Goal: Task Accomplishment & Management: Complete application form

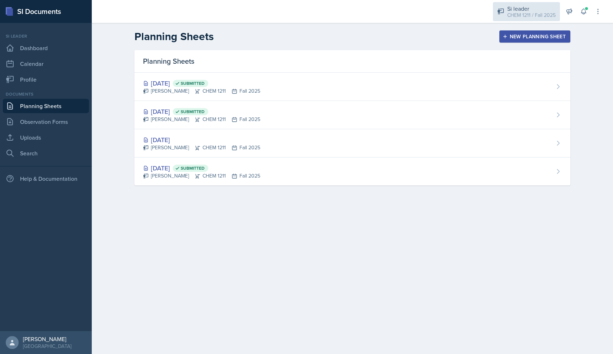
click at [555, 4] on div "Si leader CHEM 1211 / Fall 2025" at bounding box center [526, 11] width 67 height 19
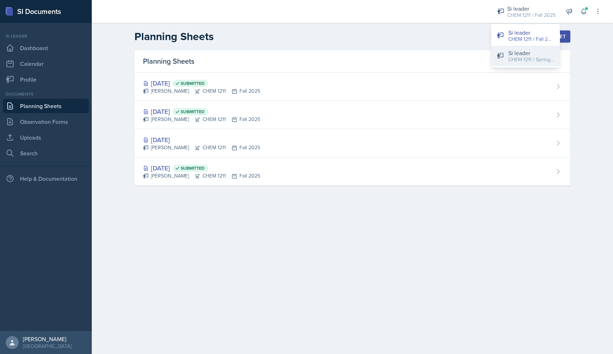
click at [537, 55] on div "Si leader" at bounding box center [531, 53] width 46 height 9
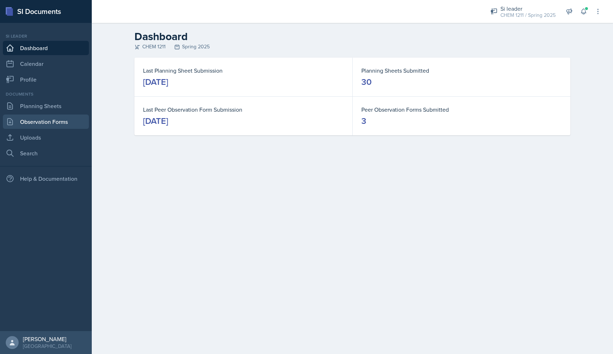
click at [80, 116] on link "Observation Forms" at bounding box center [46, 122] width 86 height 14
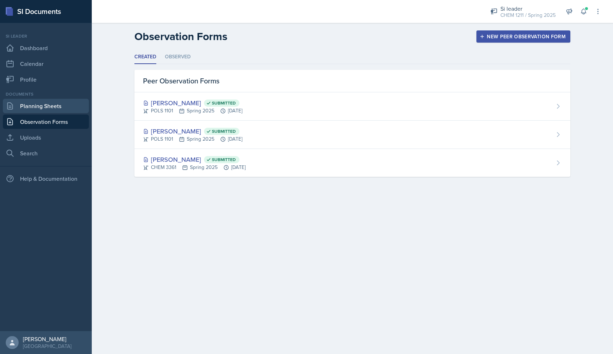
click at [61, 108] on link "Planning Sheets" at bounding box center [46, 106] width 86 height 14
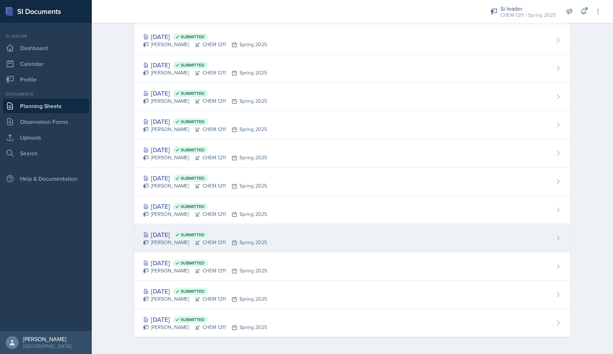
scroll to position [613, 0]
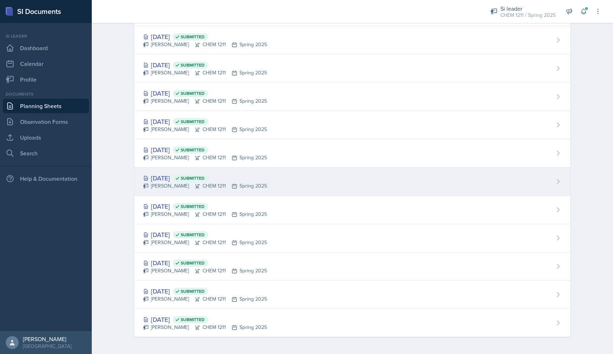
click at [177, 188] on div "Markcharles Ogunjiofor CHEM 1211 Spring 2025" at bounding box center [205, 186] width 124 height 8
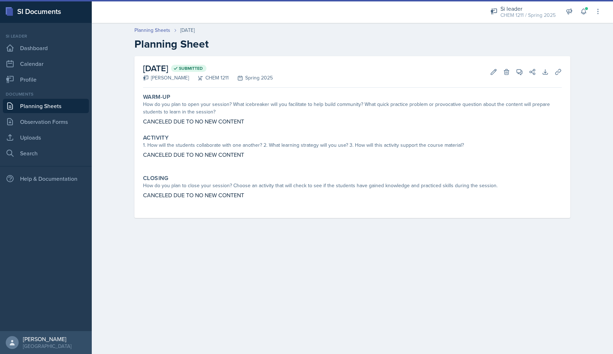
click at [63, 109] on link "Planning Sheets" at bounding box center [46, 106] width 86 height 14
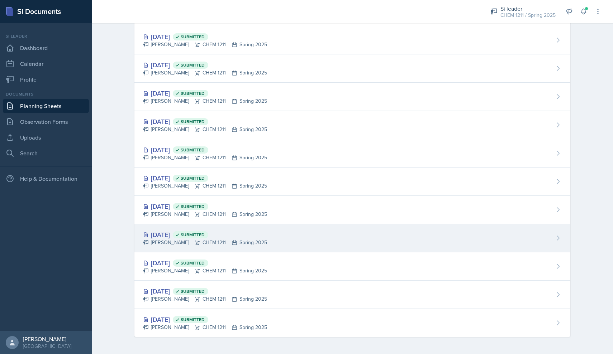
scroll to position [613, 0]
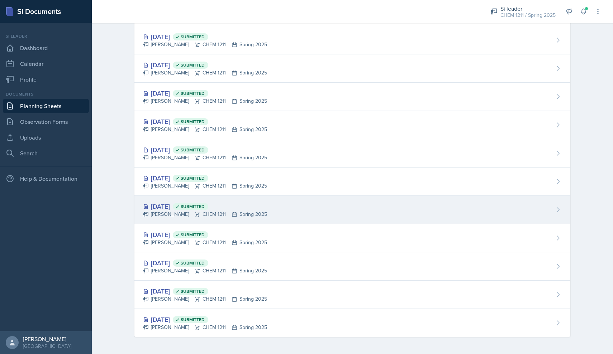
click at [195, 211] on div "Markcharles Ogunjiofor CHEM 1211 Spring 2025" at bounding box center [205, 215] width 124 height 8
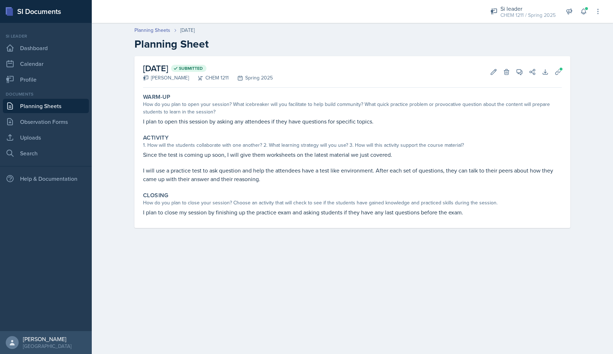
click at [217, 125] on p "I plan to open this session by asking any attendees if they have questions for …" at bounding box center [352, 121] width 418 height 9
copy div "I plan to open this session by asking any attendees if they have questions for …"
click at [221, 166] on div "Since the test is coming up soon, I will give them worksheets on the latest mat…" at bounding box center [352, 166] width 418 height 33
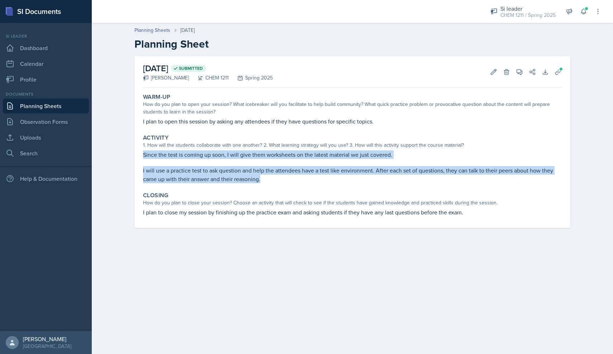
drag, startPoint x: 267, startPoint y: 180, endPoint x: 144, endPoint y: 154, distance: 125.5
click at [144, 154] on div "Since the test is coming up soon, I will give them worksheets on the latest mat…" at bounding box center [352, 166] width 418 height 33
copy div "Since the test is coming up soon, I will give them worksheets on the latest mat…"
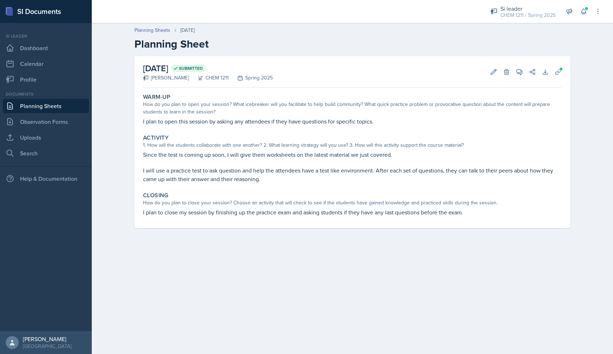
click at [186, 208] on p "I plan to close my session by finishing up the practice exam and asking student…" at bounding box center [352, 212] width 418 height 9
click at [184, 211] on p "I plan to close my session by finishing up the practice exam and asking student…" at bounding box center [352, 212] width 418 height 9
click at [190, 211] on p "I plan to close my session by finishing up the practice exam and asking student…" at bounding box center [352, 212] width 418 height 9
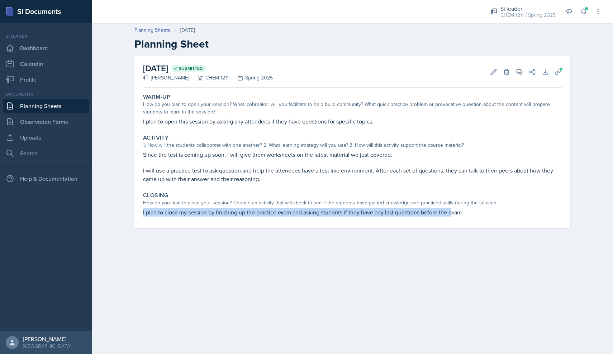
drag, startPoint x: 452, startPoint y: 215, endPoint x: 139, endPoint y: 209, distance: 313.1
click at [139, 209] on div "January 24th, 2025 Submitted Markcharles Ogunjiofor CHEM 1211 Spring 2025 Edit …" at bounding box center [352, 142] width 436 height 172
copy p "I plan to close my session by finishing up the practice exam and asking student…"
click at [52, 109] on link "Planning Sheets" at bounding box center [46, 106] width 86 height 14
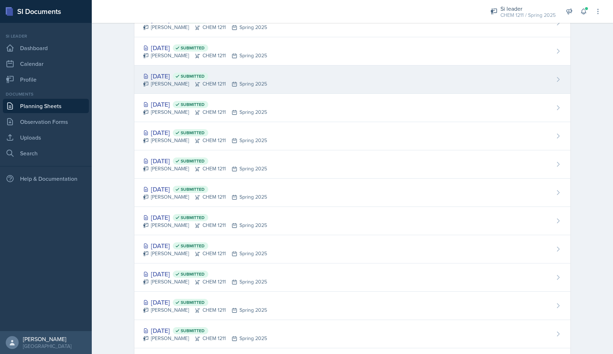
scroll to position [484, 0]
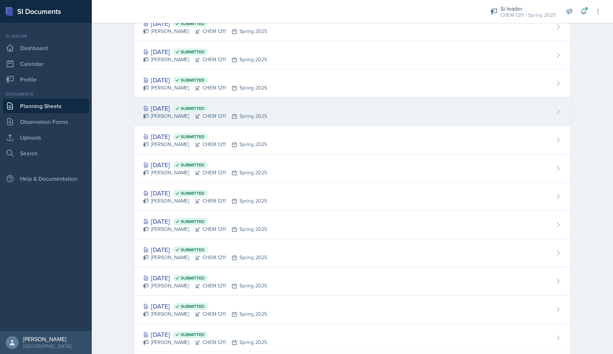
click at [185, 124] on div "Feb 21st, 2025 Submitted Markcharles Ogunjiofor CHEM 1211 Spring 2025" at bounding box center [352, 112] width 436 height 28
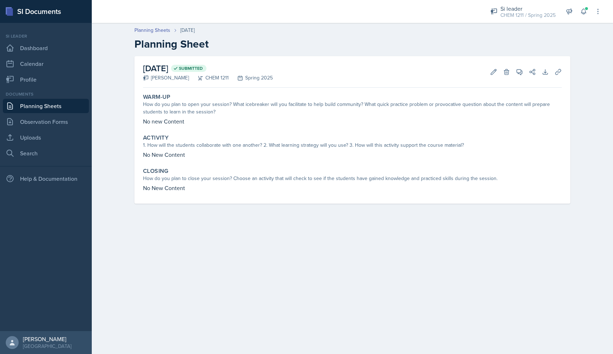
click at [57, 111] on link "Planning Sheets" at bounding box center [46, 106] width 86 height 14
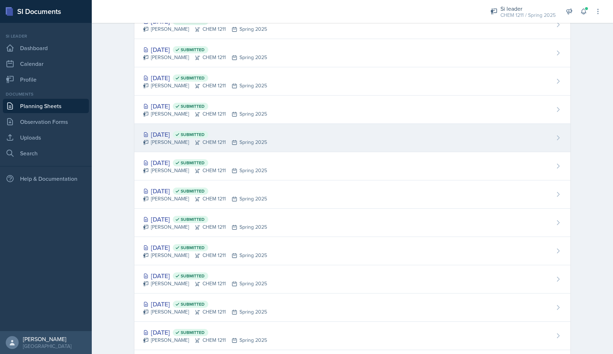
scroll to position [550, 0]
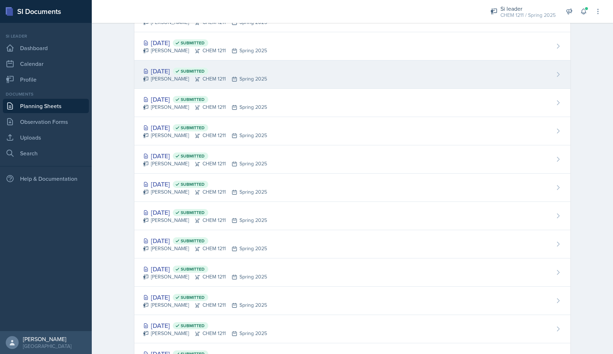
click at [186, 75] on div "Feb 19th, 2025 Submitted" at bounding box center [205, 71] width 124 height 10
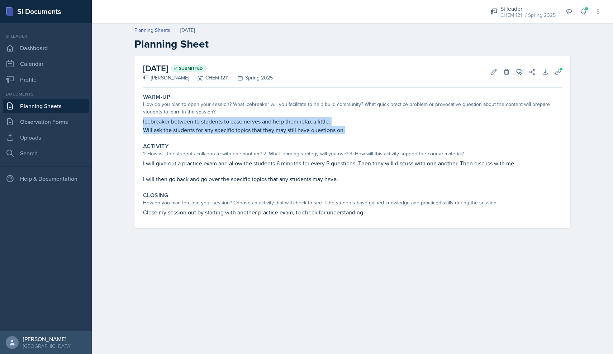
drag, startPoint x: 351, startPoint y: 131, endPoint x: 129, endPoint y: 123, distance: 222.6
click at [129, 123] on div "February 19th, 2025 Submitted Markcharles Ogunjiofor CHEM 1211 Spring 2025 Edit…" at bounding box center [352, 150] width 459 height 189
copy div "Icebreaker between to students to ease nerves and help them relax a little. Wil…"
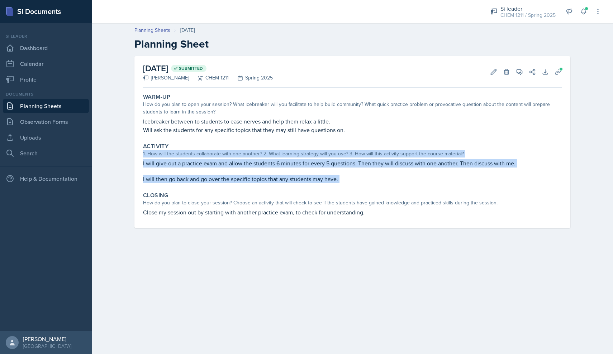
drag, startPoint x: 331, startPoint y: 190, endPoint x: 130, endPoint y: 156, distance: 204.2
click at [130, 156] on div "February 19th, 2025 Submitted Markcharles Ogunjiofor CHEM 1211 Spring 2025 Edit…" at bounding box center [352, 150] width 459 height 189
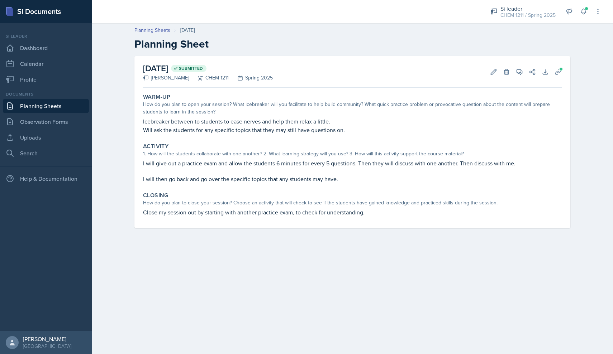
click at [148, 172] on div "I will give out a practice exam and allow the students 6 minutes for every 5 qu…" at bounding box center [352, 171] width 418 height 24
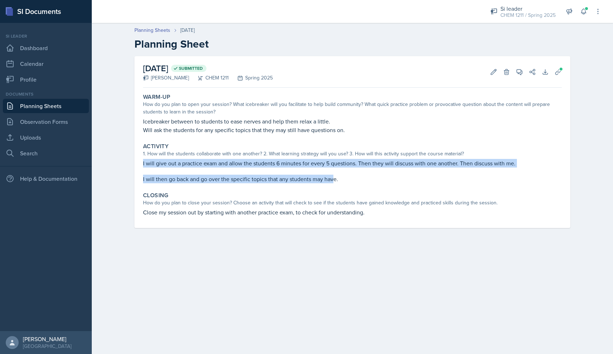
drag, startPoint x: 335, startPoint y: 178, endPoint x: 141, endPoint y: 163, distance: 194.4
click at [141, 163] on div "Activity 1. How will the students collaborate with one another? 2. What learnin…" at bounding box center [352, 163] width 424 height 46
copy div "I will give out a practice exam and allow the students 6 minutes for every 5 qu…"
click at [553, 72] on button "Uploads" at bounding box center [557, 72] width 13 height 13
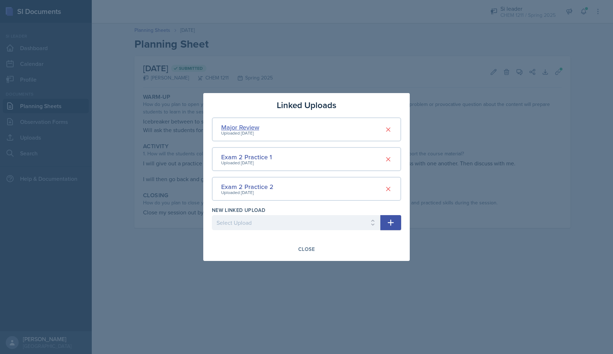
click at [240, 129] on div "Major Review" at bounding box center [240, 128] width 38 height 10
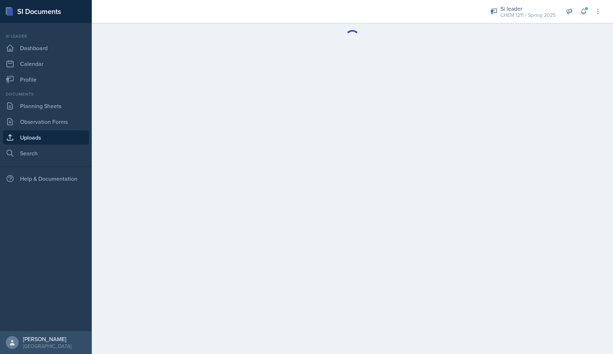
click at [240, 129] on main at bounding box center [352, 188] width 521 height 331
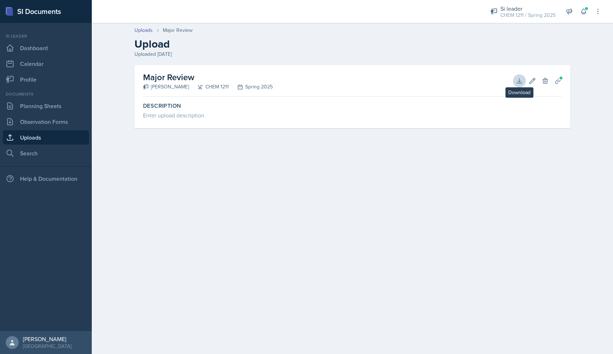
click at [521, 78] on icon at bounding box center [518, 80] width 7 height 7
click at [494, 75] on div "Major Review Markcharles Ogunjiofor CHEM 1211 Spring 2025 Download Edit Delete …" at bounding box center [352, 81] width 418 height 32
click at [69, 131] on link "Uploads" at bounding box center [46, 137] width 86 height 14
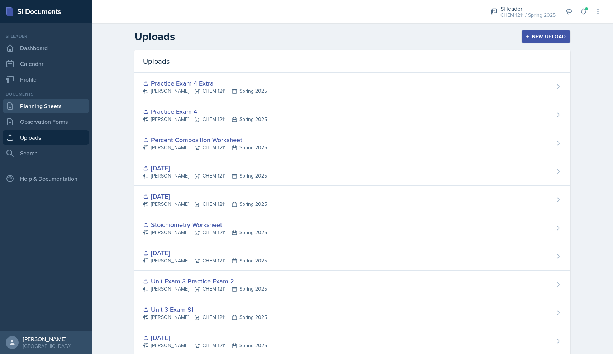
click at [66, 111] on link "Planning Sheets" at bounding box center [46, 106] width 86 height 14
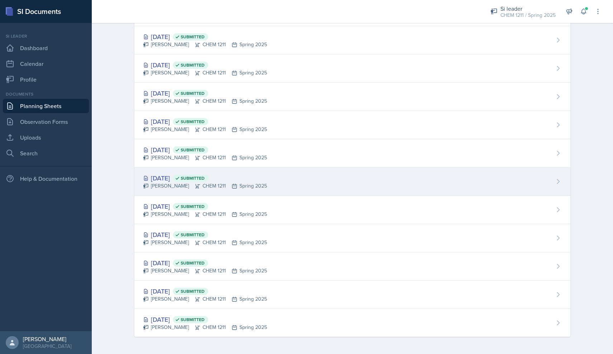
scroll to position [613, 0]
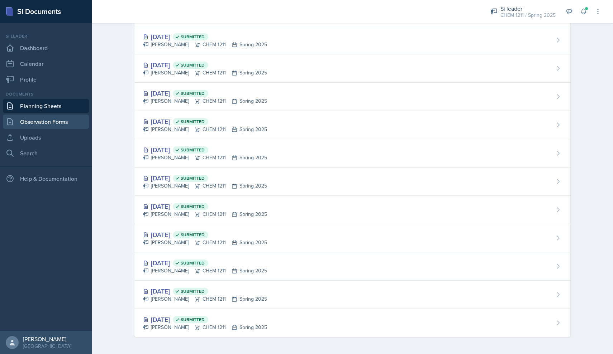
click at [59, 115] on link "Observation Forms" at bounding box center [46, 122] width 86 height 14
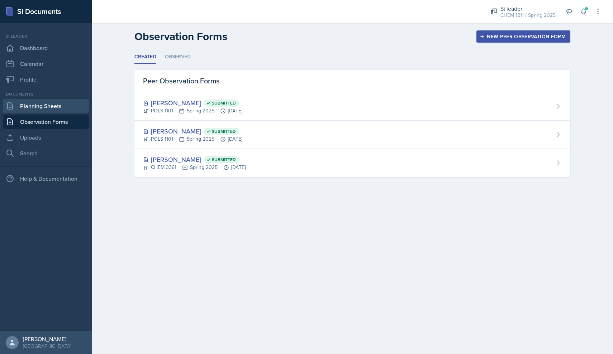
click at [61, 111] on link "Planning Sheets" at bounding box center [46, 106] width 86 height 14
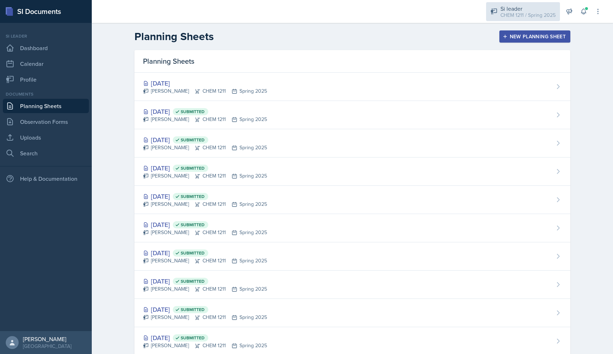
click at [508, 6] on div "Si leader" at bounding box center [527, 8] width 55 height 9
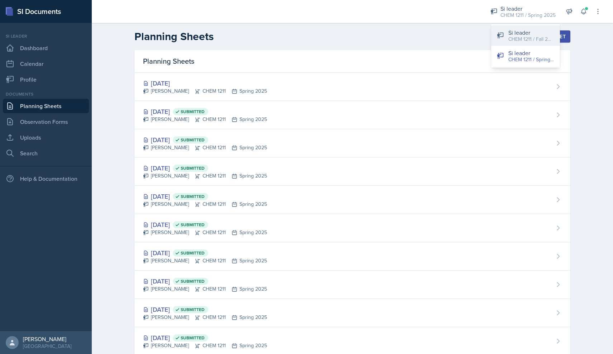
click at [498, 44] on button "Si leader CHEM 1211 / Fall 2025" at bounding box center [525, 35] width 69 height 20
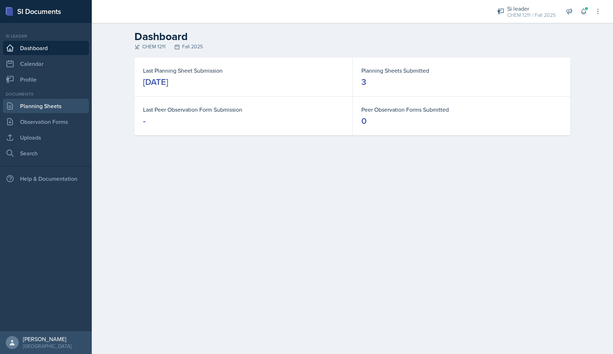
click at [69, 110] on link "Planning Sheets" at bounding box center [46, 106] width 86 height 14
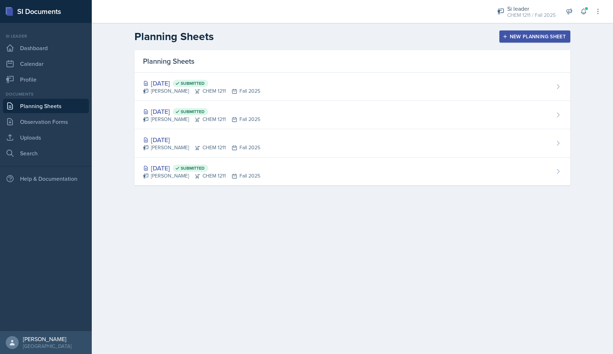
click at [534, 34] on div "New Planning Sheet" at bounding box center [535, 37] width 62 height 6
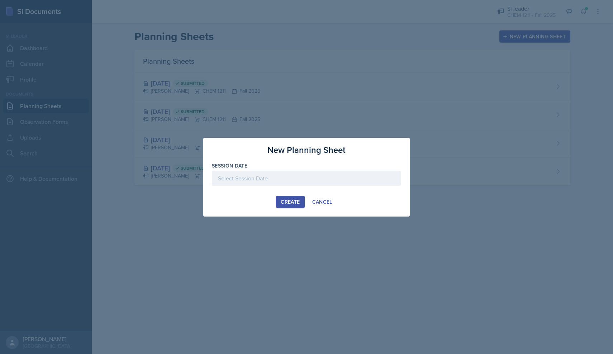
click at [294, 179] on div at bounding box center [306, 178] width 189 height 15
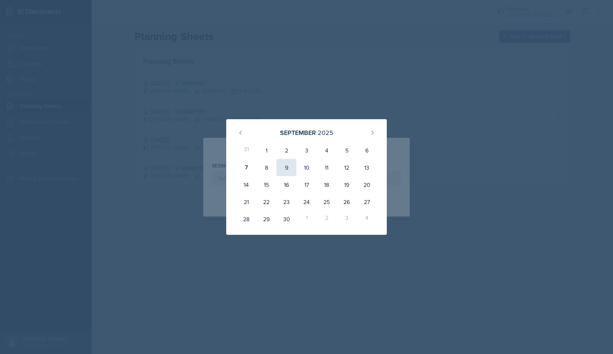
click at [287, 171] on div "9" at bounding box center [286, 167] width 20 height 17
type input "[DATE]"
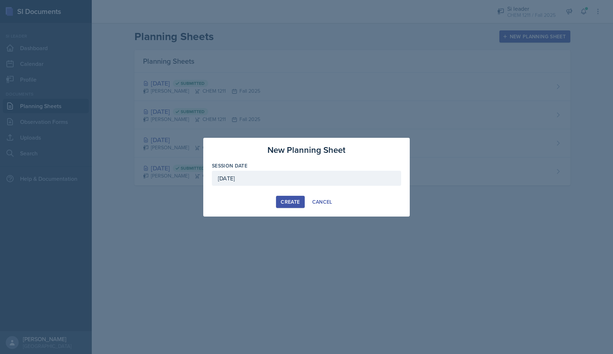
click at [287, 197] on button "Create" at bounding box center [290, 202] width 28 height 12
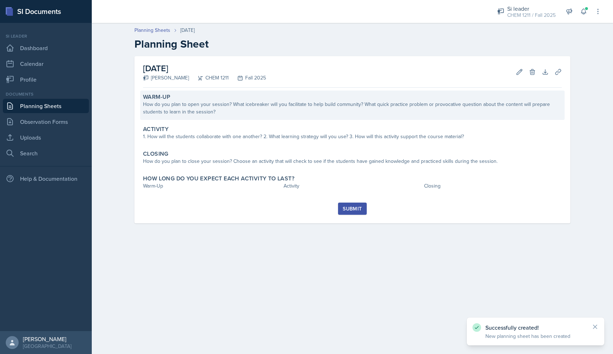
click at [264, 111] on div "How do you plan to open your session? What icebreaker will you facilitate to he…" at bounding box center [352, 108] width 418 height 15
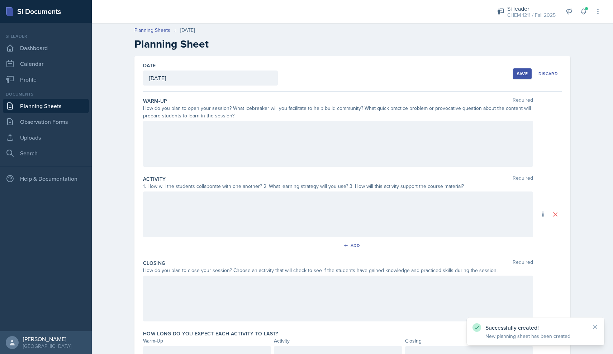
click at [263, 148] on div at bounding box center [338, 144] width 390 height 46
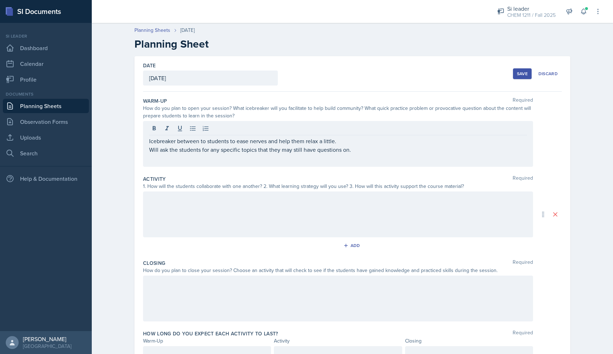
click at [225, 203] on div at bounding box center [338, 215] width 390 height 46
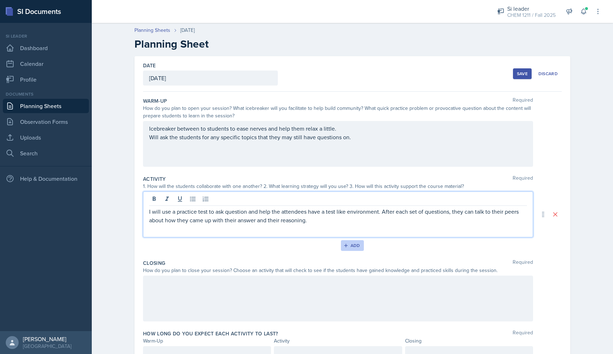
click at [360, 248] on div "Add" at bounding box center [352, 246] width 15 height 6
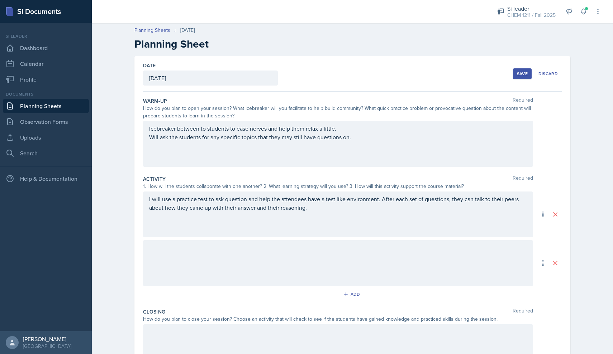
click at [190, 268] on div at bounding box center [338, 263] width 390 height 46
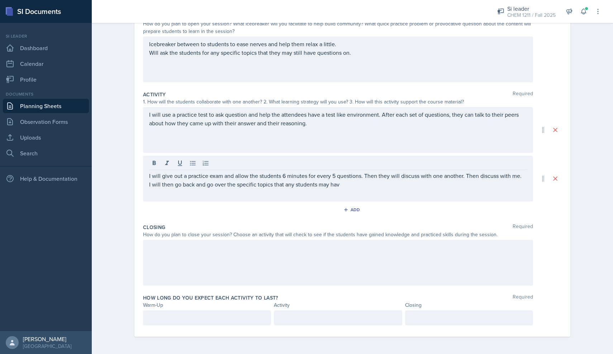
click at [189, 269] on div at bounding box center [338, 263] width 390 height 46
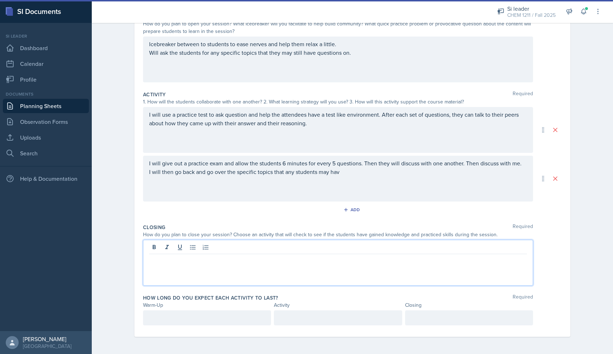
click at [240, 260] on p at bounding box center [338, 260] width 378 height 9
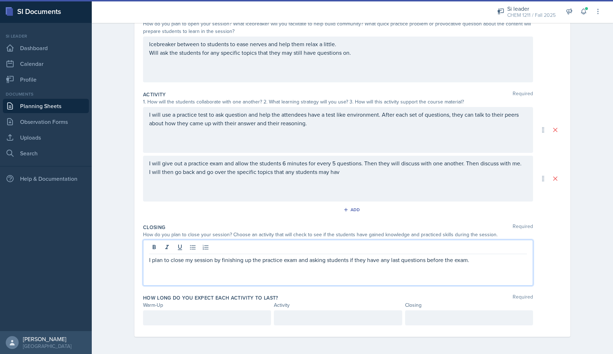
click at [426, 321] on div at bounding box center [469, 318] width 128 height 15
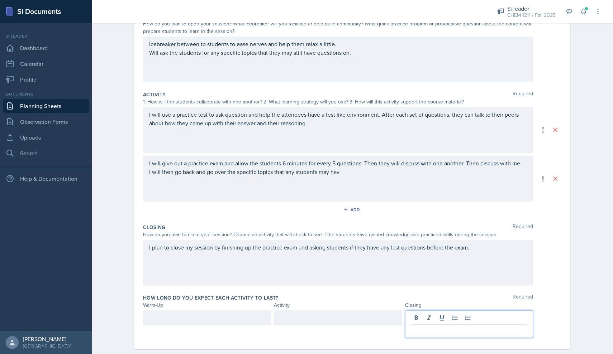
click at [241, 319] on div at bounding box center [207, 318] width 128 height 15
click at [328, 325] on div at bounding box center [338, 318] width 128 height 15
click at [462, 321] on div at bounding box center [469, 325] width 128 height 28
click at [570, 304] on div "Date September 9th, 2025 September 2025 31 1 2 3 4 5 6 7 8 9 10 11 12 13 14 15 …" at bounding box center [352, 161] width 436 height 378
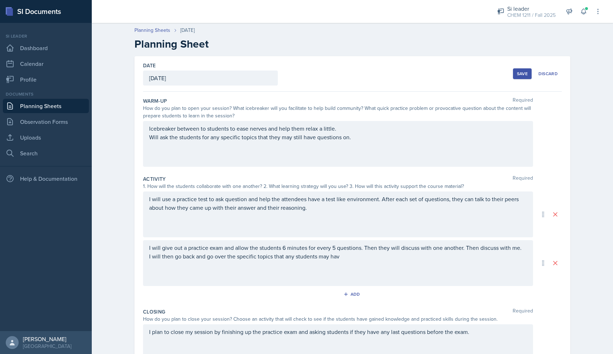
scroll to position [0, 0]
click at [519, 72] on div "Save" at bounding box center [522, 74] width 11 height 6
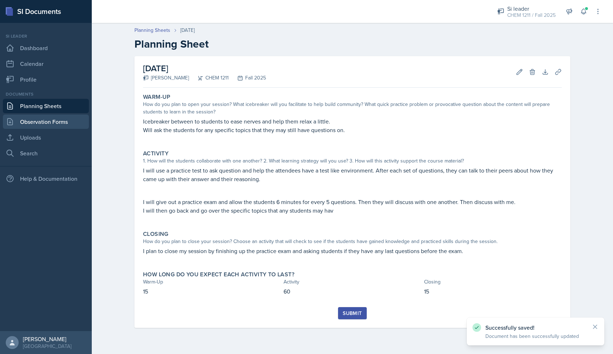
click at [70, 120] on link "Observation Forms" at bounding box center [46, 122] width 86 height 14
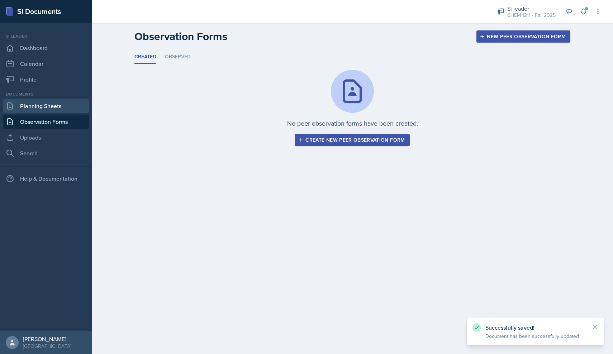
click at [68, 110] on link "Planning Sheets" at bounding box center [46, 106] width 86 height 14
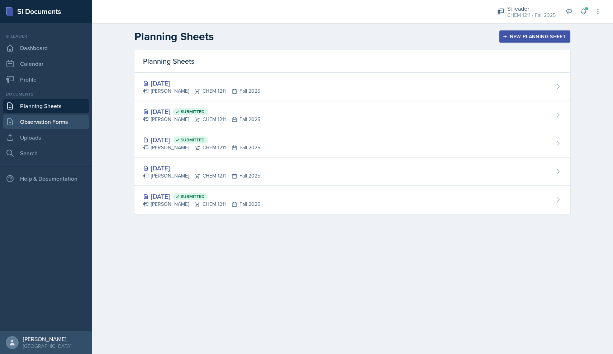
click at [66, 127] on link "Observation Forms" at bounding box center [46, 122] width 86 height 14
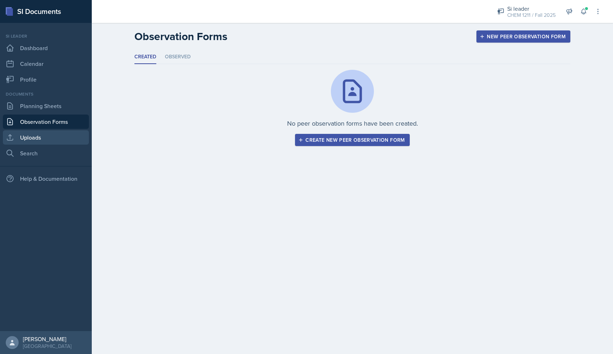
click at [61, 135] on link "Uploads" at bounding box center [46, 137] width 86 height 14
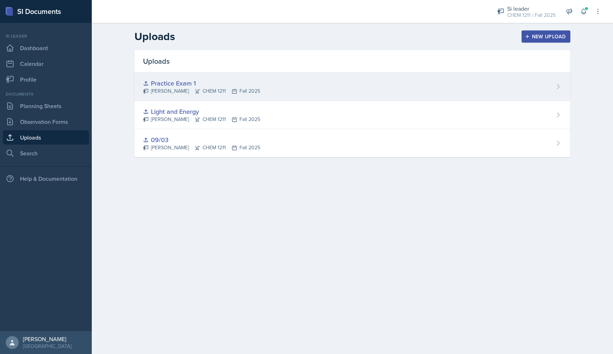
click at [184, 83] on div "Practice Exam 1" at bounding box center [201, 83] width 117 height 10
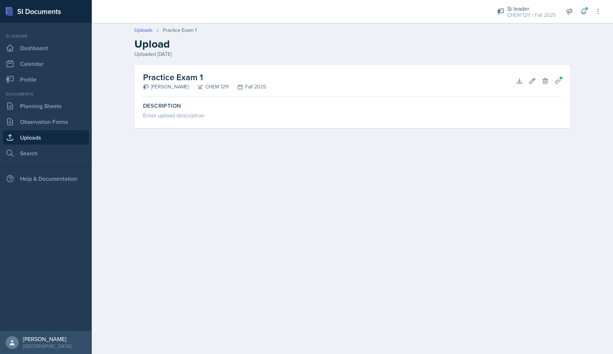
click at [187, 75] on h2 "Practice Exam 1" at bounding box center [204, 77] width 123 height 13
click at [517, 78] on icon at bounding box center [518, 80] width 7 height 7
click at [104, 134] on div "Uploads Practice Exam 1 Upload Uploaded Sep 2nd, 2025 Practice Exam 1 Markcharl…" at bounding box center [352, 82] width 521 height 126
click at [80, 126] on link "Observation Forms" at bounding box center [46, 122] width 86 height 14
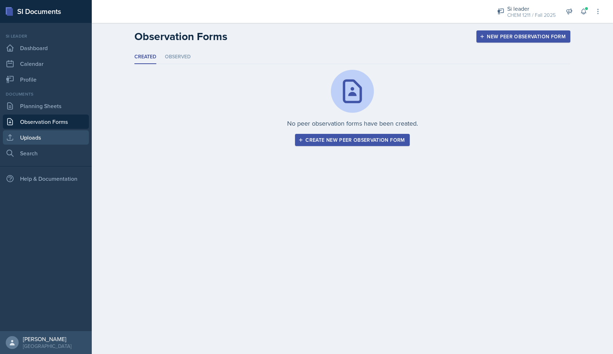
click at [78, 135] on link "Uploads" at bounding box center [46, 137] width 86 height 14
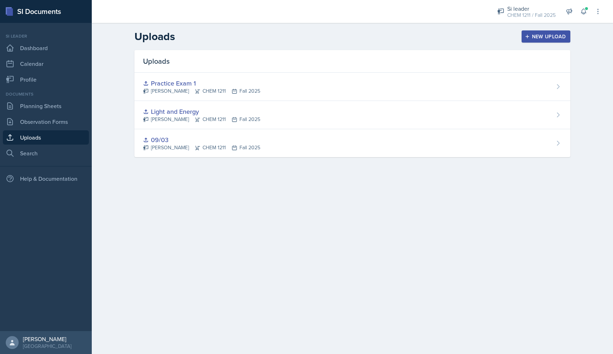
click at [534, 34] on div "New Upload" at bounding box center [546, 37] width 40 height 6
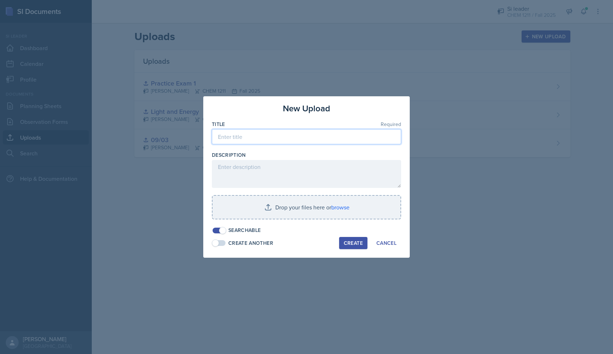
click at [311, 141] on input at bounding box center [306, 136] width 189 height 15
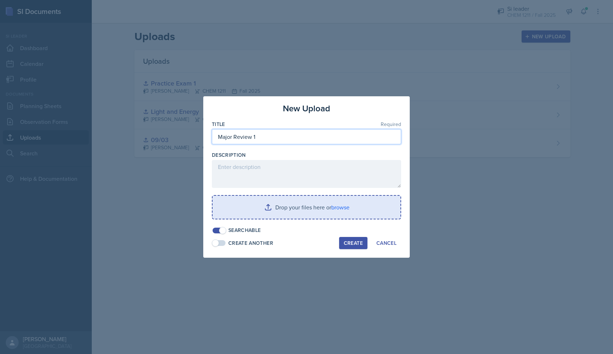
type input "Major Review 1"
click at [297, 219] on input "file" at bounding box center [306, 207] width 188 height 23
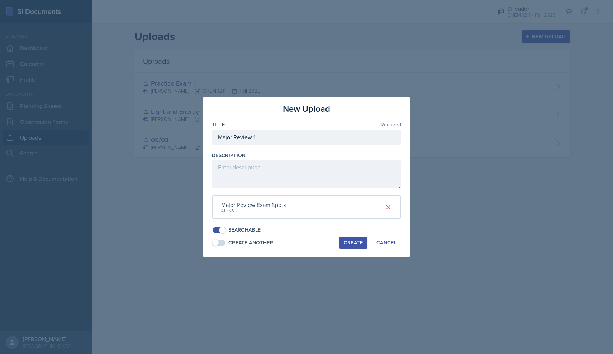
click at [350, 240] on div "Create" at bounding box center [353, 243] width 19 height 6
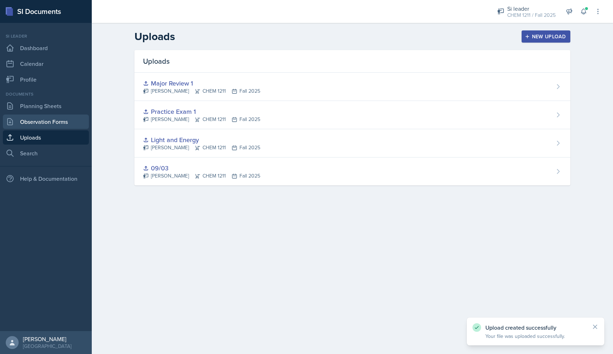
click at [54, 118] on link "Observation Forms" at bounding box center [46, 122] width 86 height 14
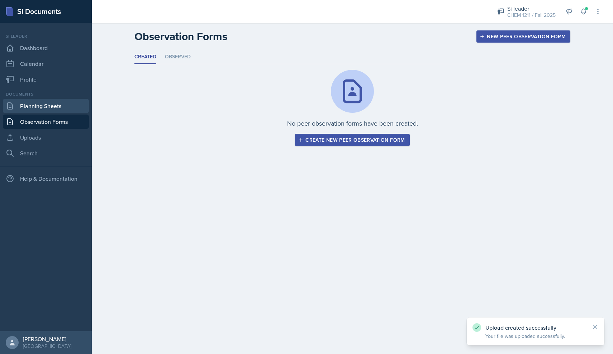
click at [67, 111] on link "Planning Sheets" at bounding box center [46, 106] width 86 height 14
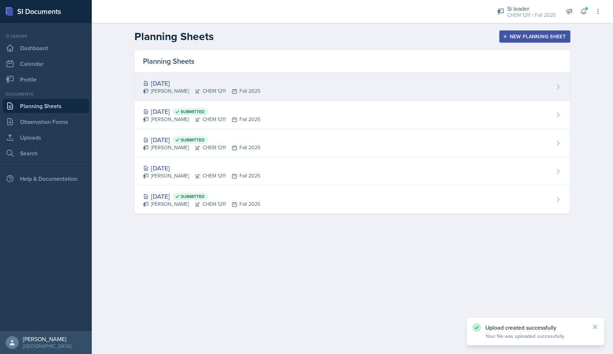
click at [185, 94] on div "Markcharles Ogunjiofor CHEM 1211 Fall 2025" at bounding box center [201, 91] width 117 height 8
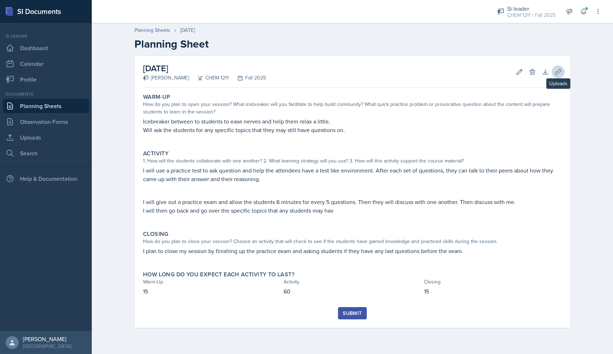
click at [556, 72] on icon at bounding box center [557, 71] width 7 height 7
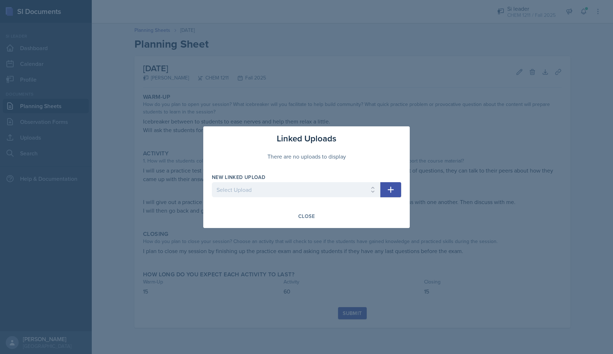
click at [393, 192] on icon "button" at bounding box center [390, 190] width 9 height 9
select select "17be088f-e020-49c4-8822-6af0ffa4955e"
click at [395, 192] on button "button" at bounding box center [390, 189] width 21 height 15
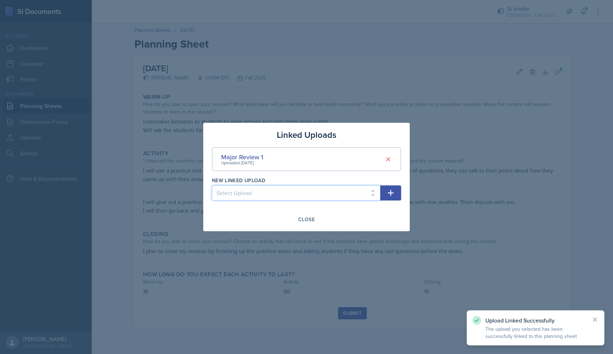
select select "da9aa09b-081b-4302-bd77-89c476a855ef"
click at [396, 192] on button "button" at bounding box center [390, 193] width 21 height 15
select select
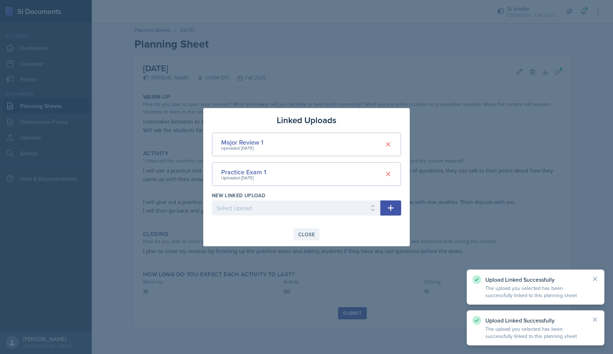
click at [309, 236] on div "Close" at bounding box center [306, 235] width 16 height 6
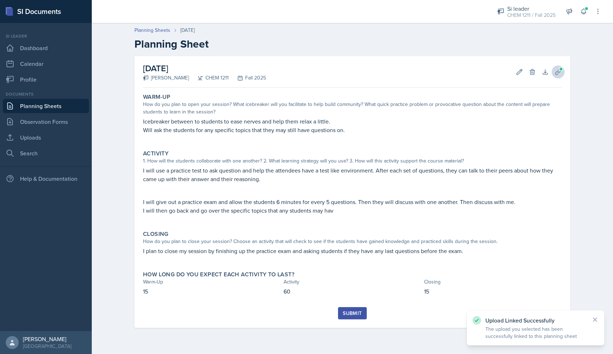
click at [561, 68] on span at bounding box center [560, 69] width 4 height 4
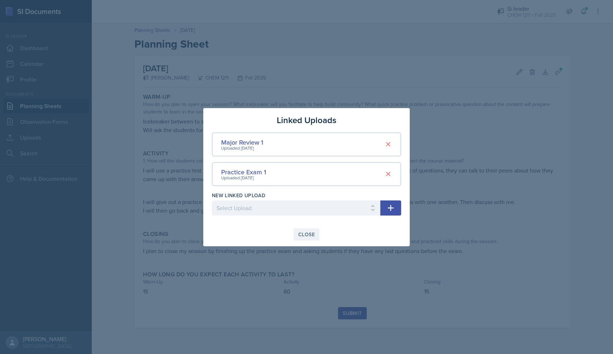
click at [312, 235] on div "Close" at bounding box center [306, 235] width 16 height 6
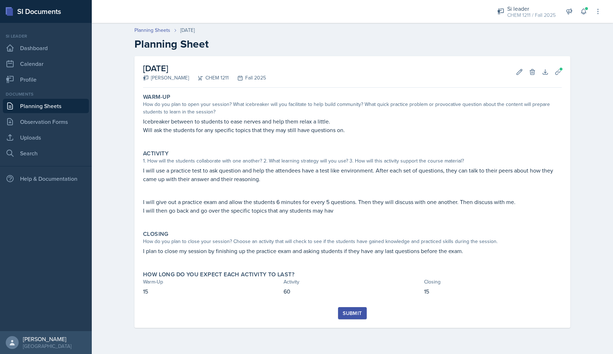
click at [349, 313] on div "Submit" at bounding box center [351, 314] width 19 height 6
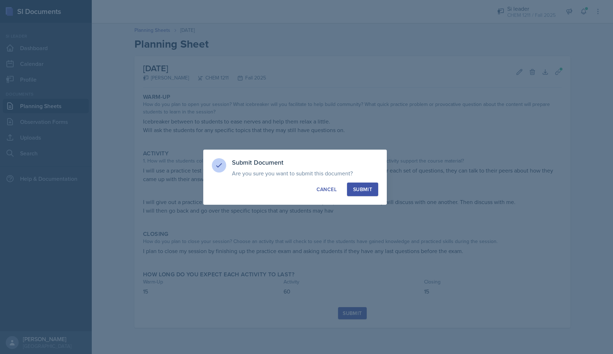
click at [362, 194] on button "Submit" at bounding box center [362, 190] width 31 height 14
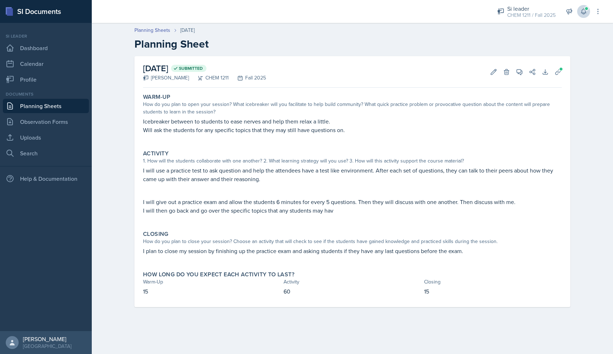
click at [583, 12] on icon at bounding box center [583, 11] width 7 height 7
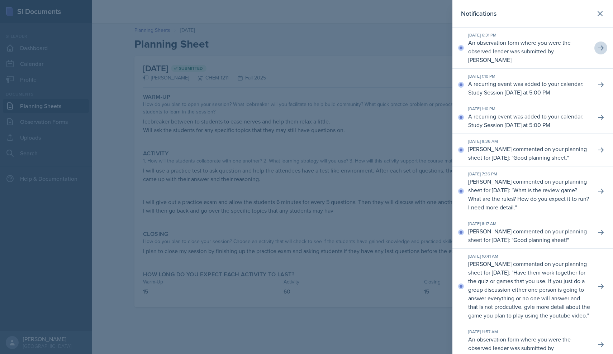
click at [600, 51] on icon at bounding box center [600, 47] width 7 height 7
click at [385, 68] on div at bounding box center [306, 177] width 613 height 354
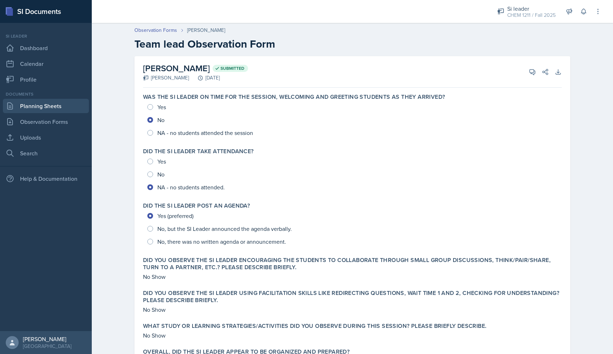
click at [54, 106] on link "Planning Sheets" at bounding box center [46, 106] width 86 height 14
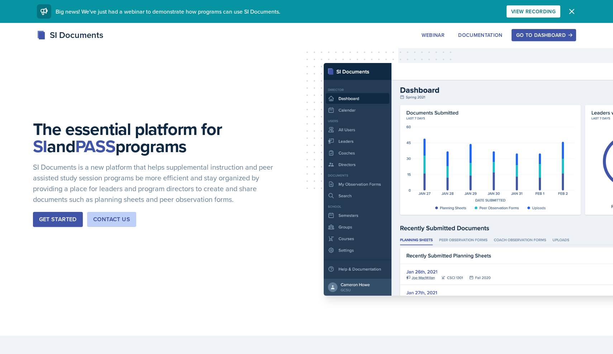
click at [538, 30] on button "Go to Dashboard" at bounding box center [543, 35] width 64 height 12
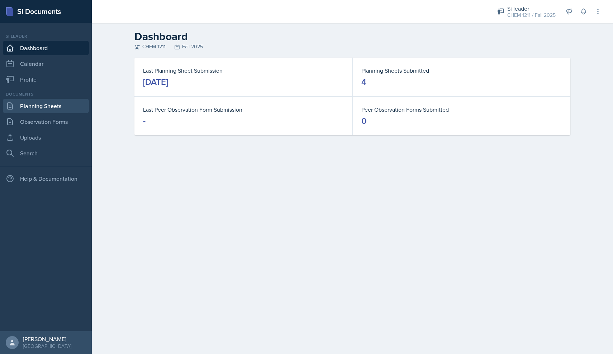
click at [75, 109] on link "Planning Sheets" at bounding box center [46, 106] width 86 height 14
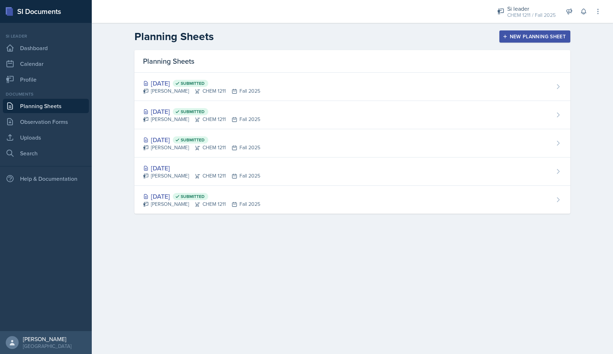
click at [513, 39] on div "New Planning Sheet" at bounding box center [535, 37] width 62 height 6
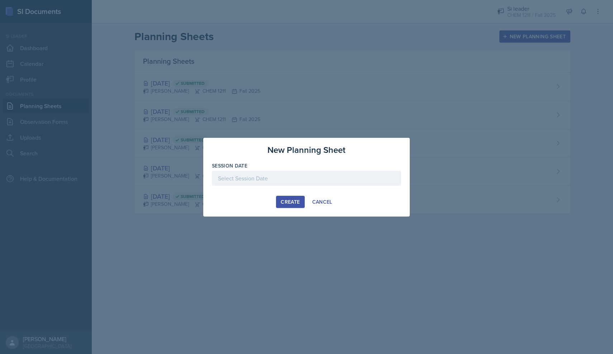
click at [277, 187] on div at bounding box center [306, 189] width 189 height 7
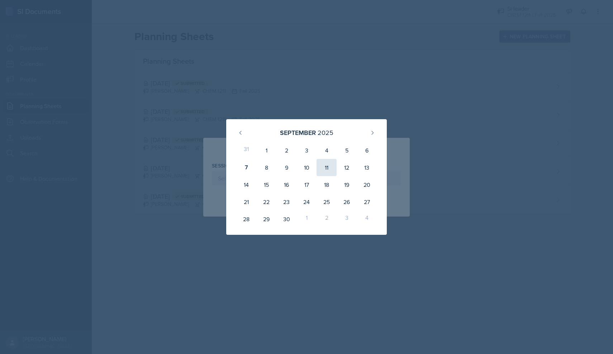
click at [323, 170] on div "11" at bounding box center [326, 167] width 20 height 17
type input "[DATE]"
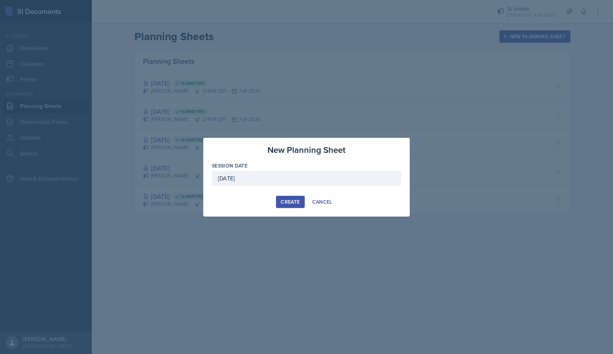
click at [298, 201] on div "Create" at bounding box center [289, 202] width 19 height 6
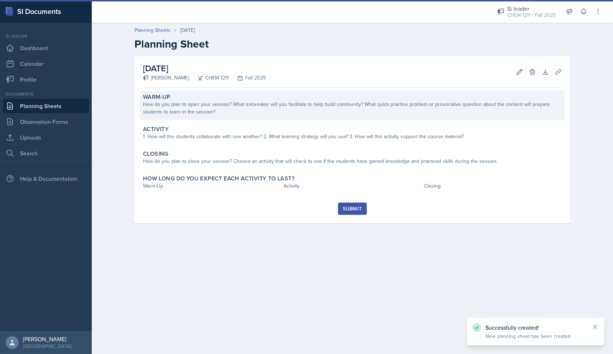
click at [239, 93] on div "Warm-Up How do you plan to open your session? What icebreaker will you facilita…" at bounding box center [352, 105] width 424 height 29
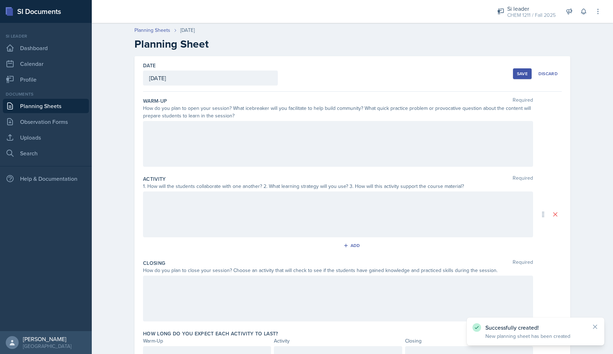
click at [235, 122] on div at bounding box center [338, 144] width 390 height 46
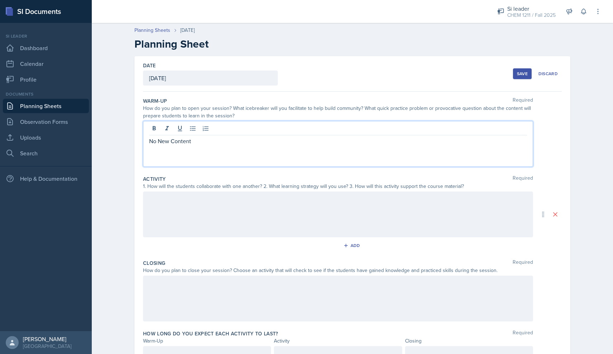
click at [201, 210] on div at bounding box center [338, 215] width 390 height 46
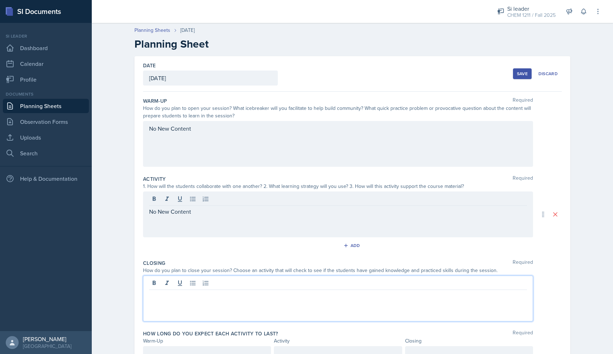
click at [185, 284] on div at bounding box center [338, 299] width 390 height 46
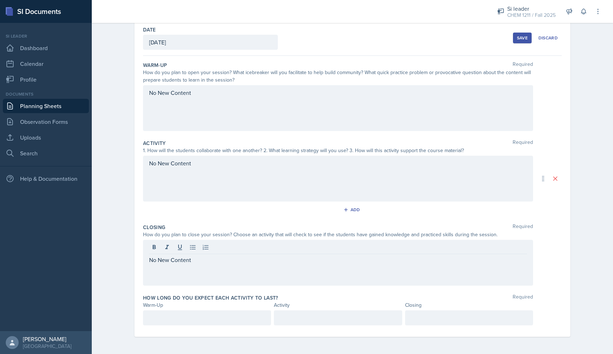
click at [189, 309] on div "How long do you expect each activity to last? Required Warm-Up Activity Closing" at bounding box center [352, 312] width 418 height 40
click at [256, 320] on div at bounding box center [207, 318] width 128 height 15
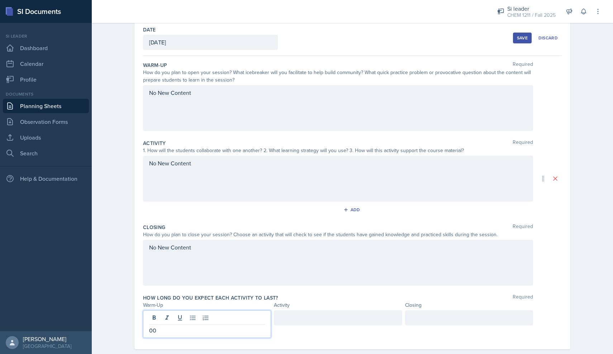
click at [320, 322] on div at bounding box center [338, 318] width 128 height 15
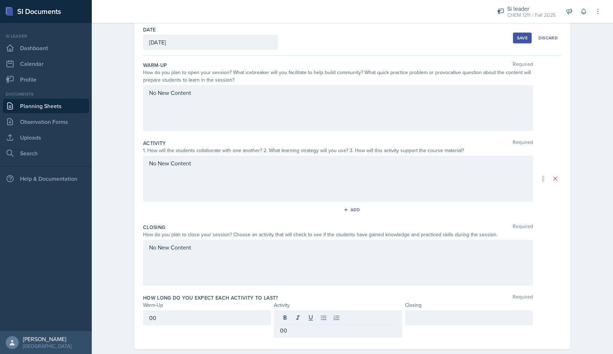
click at [427, 310] on div "How long do you expect each activity to last? Required Warm-Up Activity Closing…" at bounding box center [352, 318] width 418 height 52
click at [426, 315] on div at bounding box center [469, 325] width 128 height 28
click at [428, 294] on div "How long do you expect each activity to last? Required" at bounding box center [352, 297] width 418 height 7
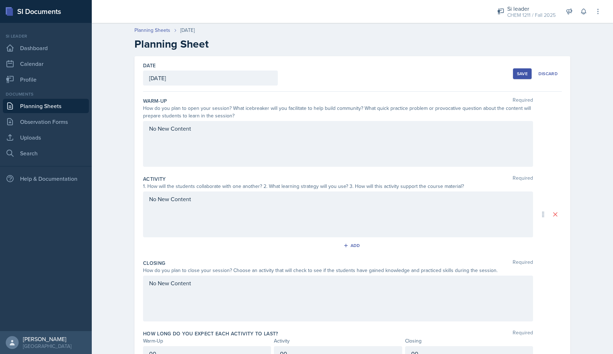
scroll to position [0, 0]
click at [520, 72] on div "Save" at bounding box center [522, 74] width 11 height 6
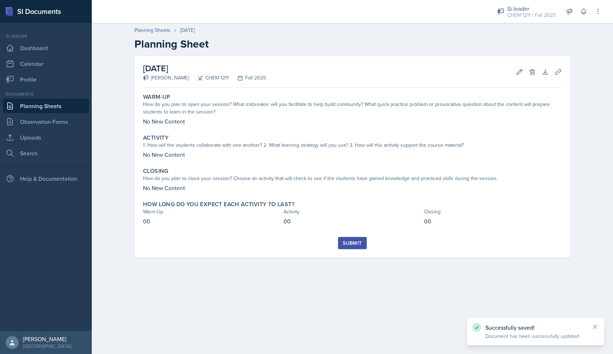
click at [346, 244] on div "Submit" at bounding box center [351, 243] width 19 height 6
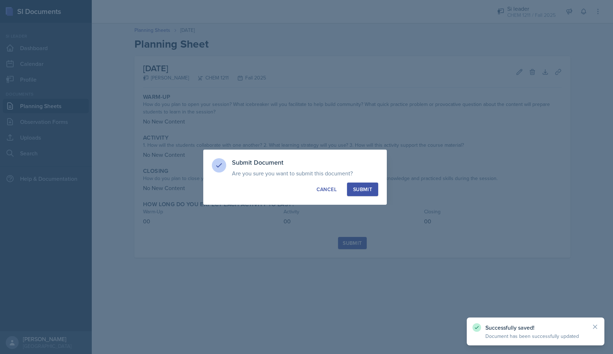
click at [355, 194] on button "Submit" at bounding box center [362, 190] width 31 height 14
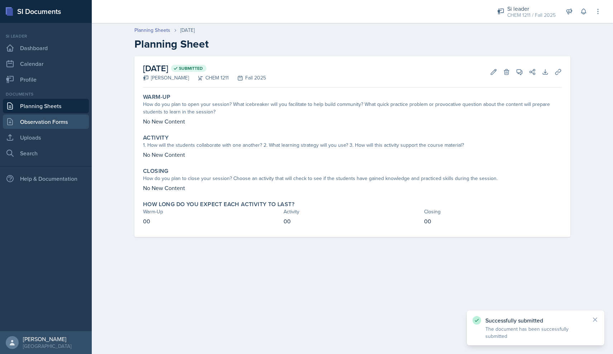
click at [67, 117] on link "Observation Forms" at bounding box center [46, 122] width 86 height 14
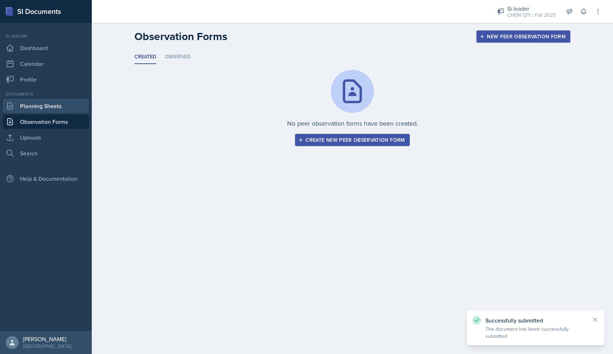
click at [64, 111] on link "Planning Sheets" at bounding box center [46, 106] width 86 height 14
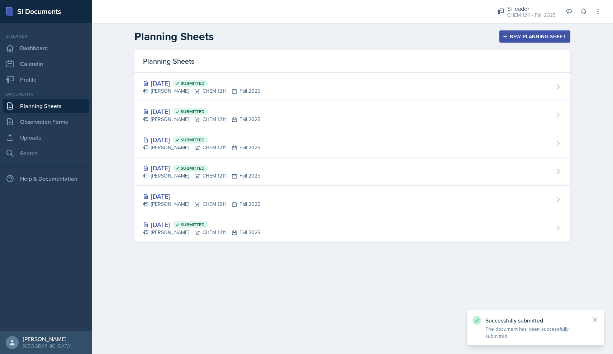
click at [533, 51] on div "Planning Sheets" at bounding box center [352, 61] width 436 height 23
click at [526, 36] on div "New Planning Sheet" at bounding box center [535, 37] width 62 height 6
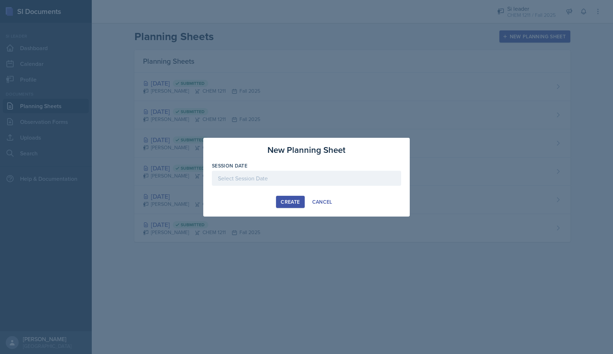
click at [352, 183] on div at bounding box center [306, 178] width 189 height 15
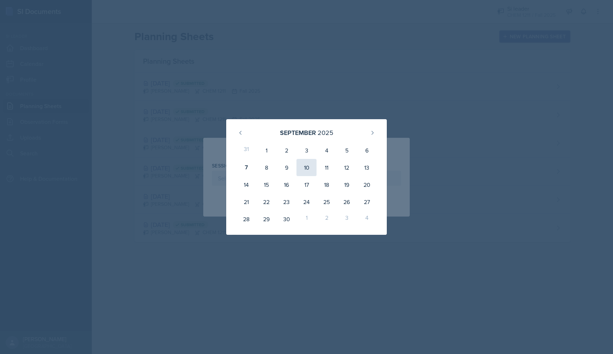
click at [306, 165] on div "10" at bounding box center [306, 167] width 20 height 17
type input "[DATE]"
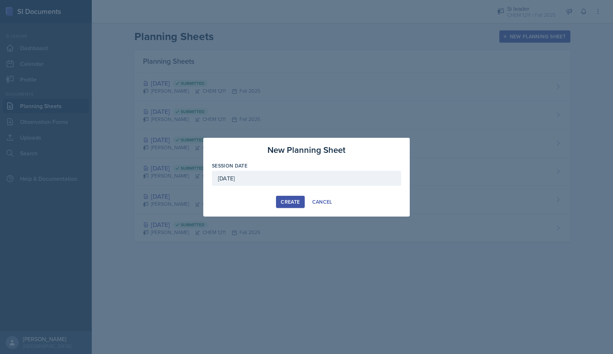
click at [283, 199] on div "Create" at bounding box center [289, 202] width 19 height 6
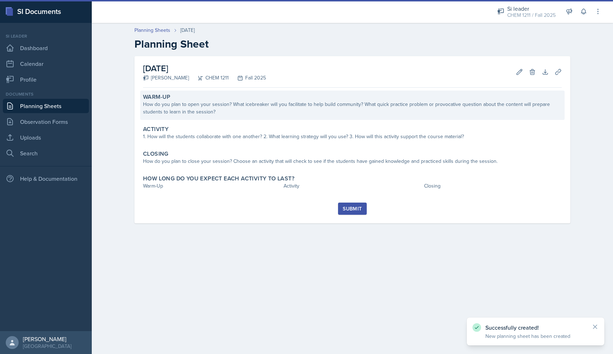
click at [258, 117] on div "Warm-Up How do you plan to open your session? What icebreaker will you facilita…" at bounding box center [352, 105] width 424 height 29
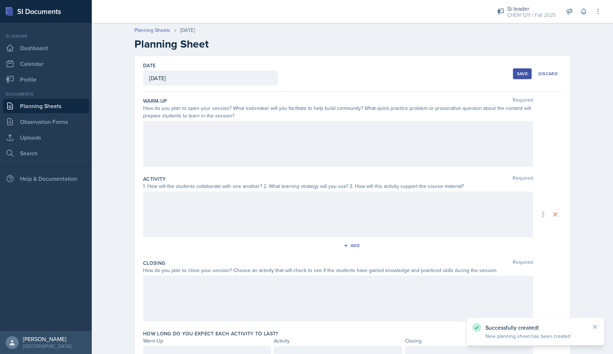
click at [248, 163] on div at bounding box center [338, 144] width 390 height 46
click at [236, 237] on div at bounding box center [338, 215] width 390 height 46
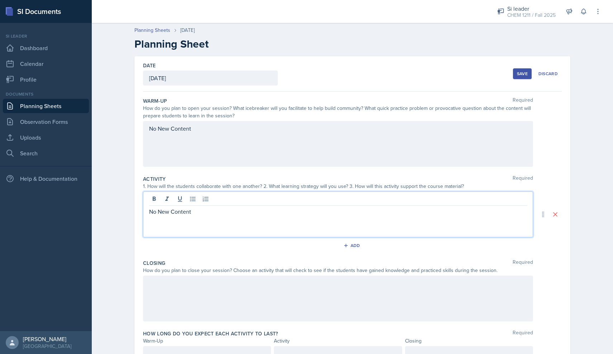
click at [220, 318] on div at bounding box center [338, 299] width 390 height 46
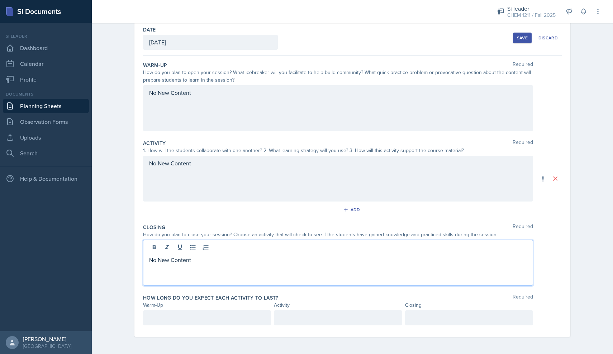
click at [211, 321] on div at bounding box center [207, 318] width 128 height 15
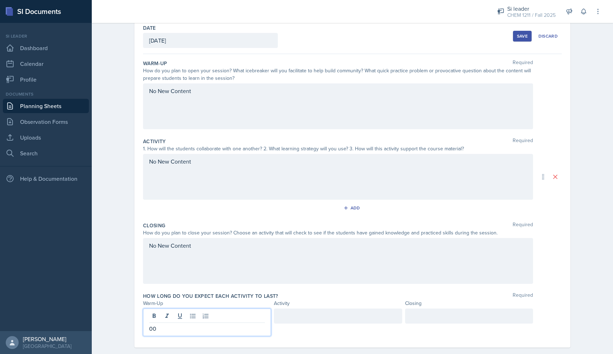
click at [289, 323] on div at bounding box center [338, 316] width 128 height 15
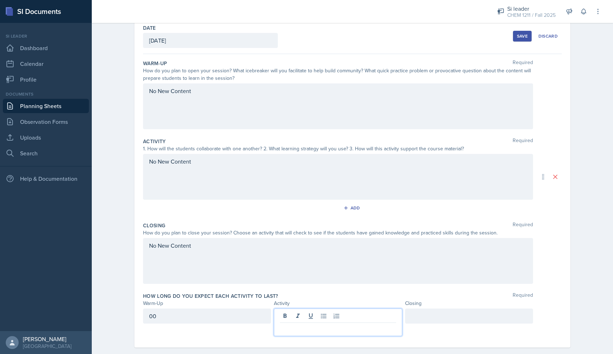
scroll to position [36, 0]
drag, startPoint x: 369, startPoint y: 330, endPoint x: 375, endPoint y: 330, distance: 6.1
click at [375, 330] on p "00" at bounding box center [338, 330] width 116 height 9
click at [446, 323] on div at bounding box center [469, 318] width 128 height 15
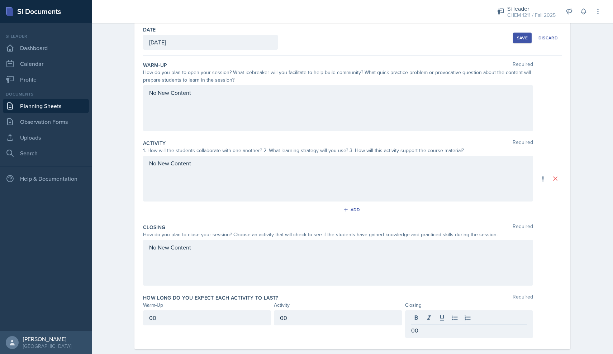
click at [446, 323] on div at bounding box center [469, 319] width 116 height 12
click at [526, 32] on div "Save Discard" at bounding box center [537, 38] width 49 height 16
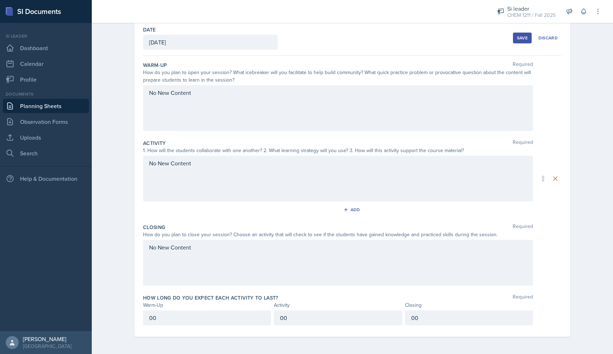
click at [525, 35] on div "Save" at bounding box center [522, 38] width 11 height 6
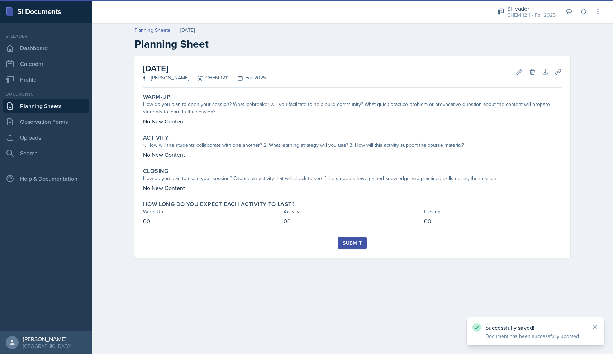
scroll to position [0, 0]
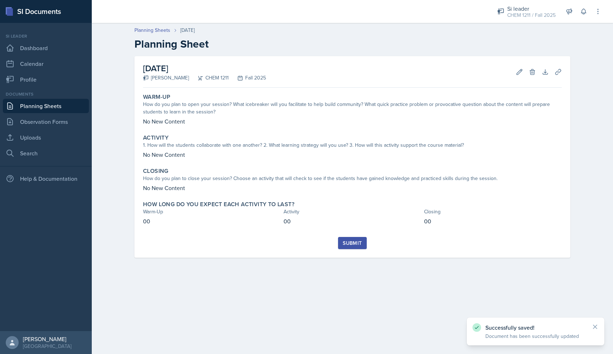
click at [353, 242] on div "Submit" at bounding box center [351, 243] width 19 height 6
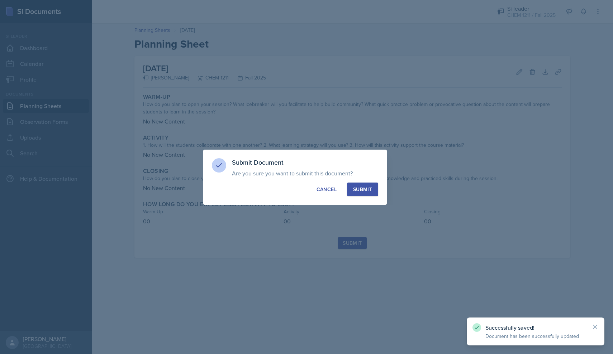
click at [374, 187] on button "Submit" at bounding box center [362, 190] width 31 height 14
